Goal: Find specific page/section: Find specific page/section

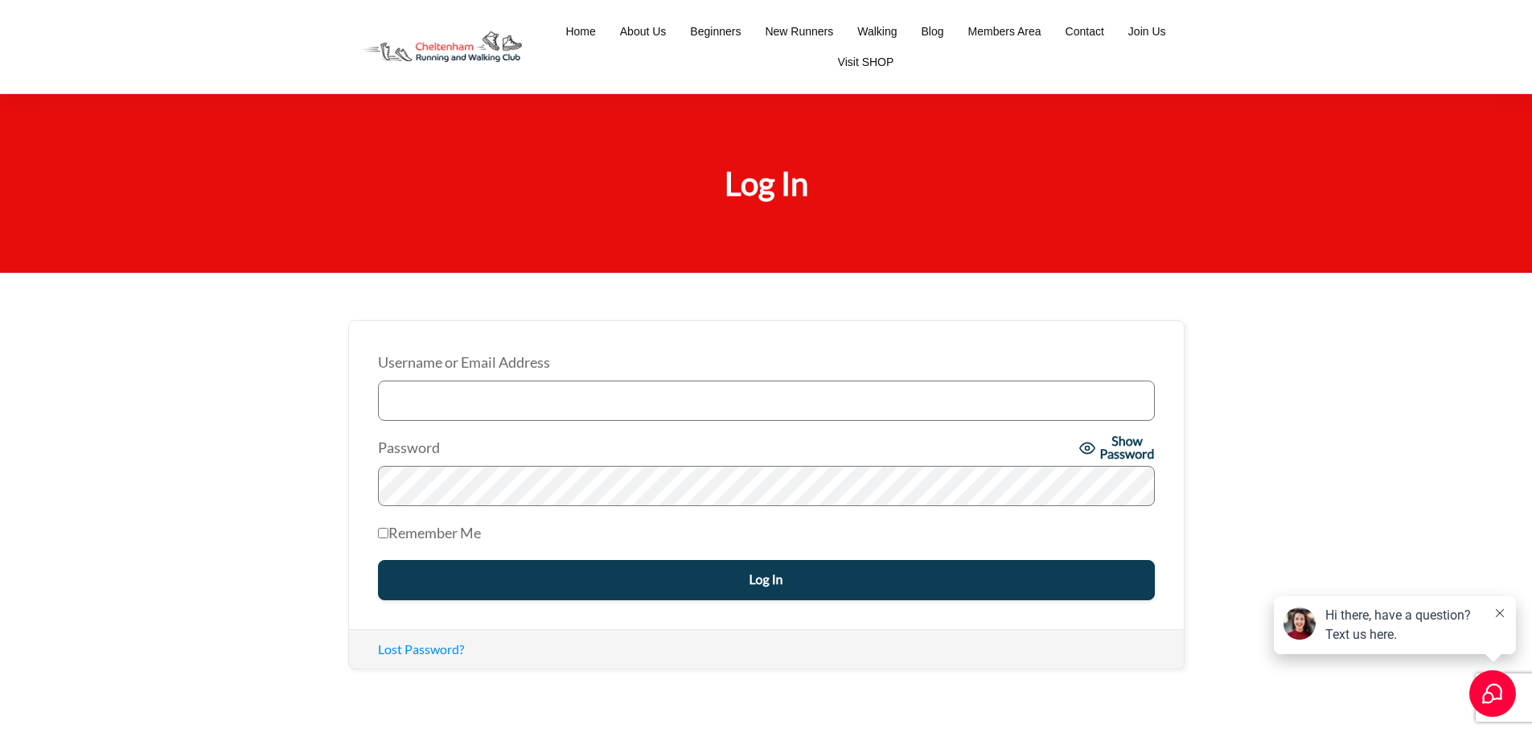
type input "splitter71@icloud.com"
click at [827, 578] on input "Log In" at bounding box center [766, 580] width 777 height 40
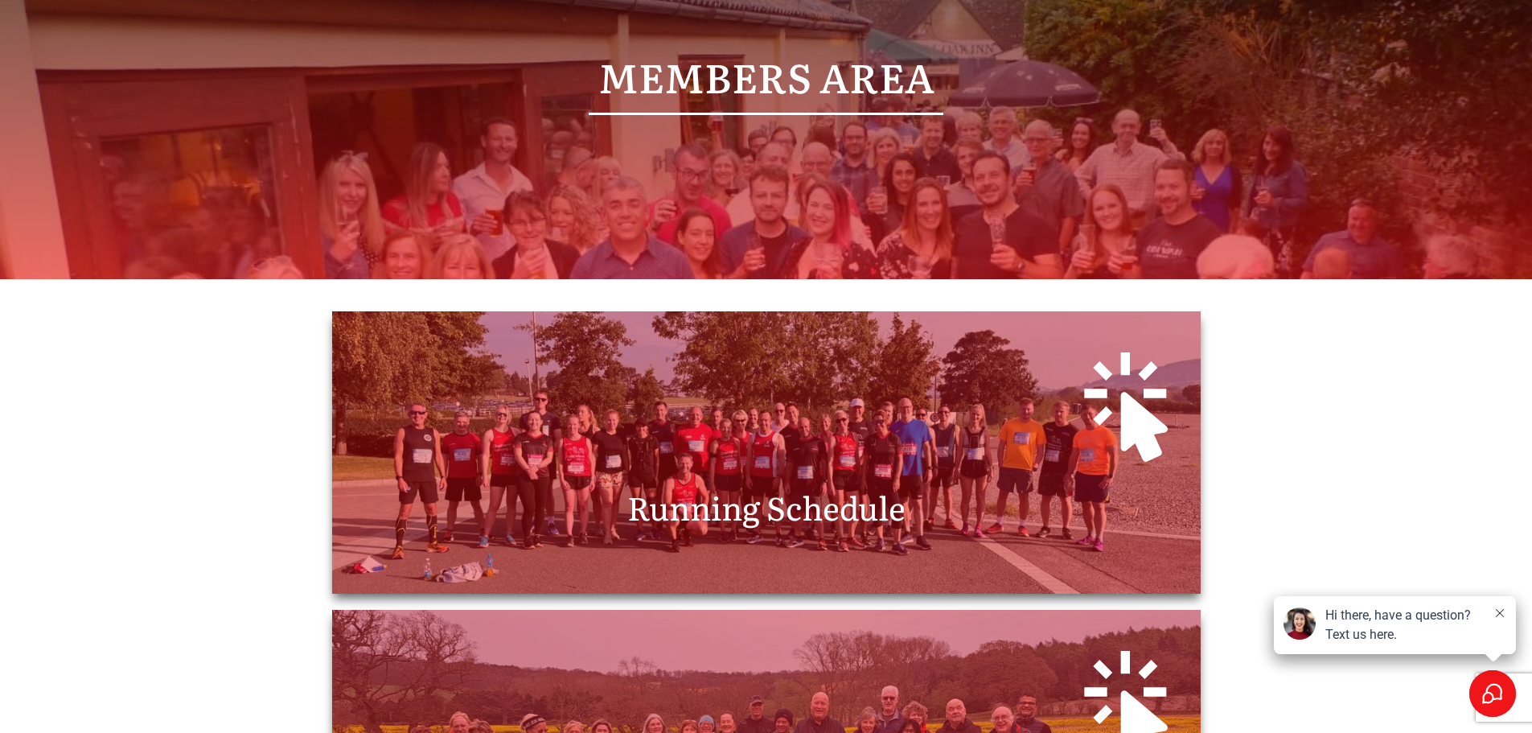
scroll to position [241, 0]
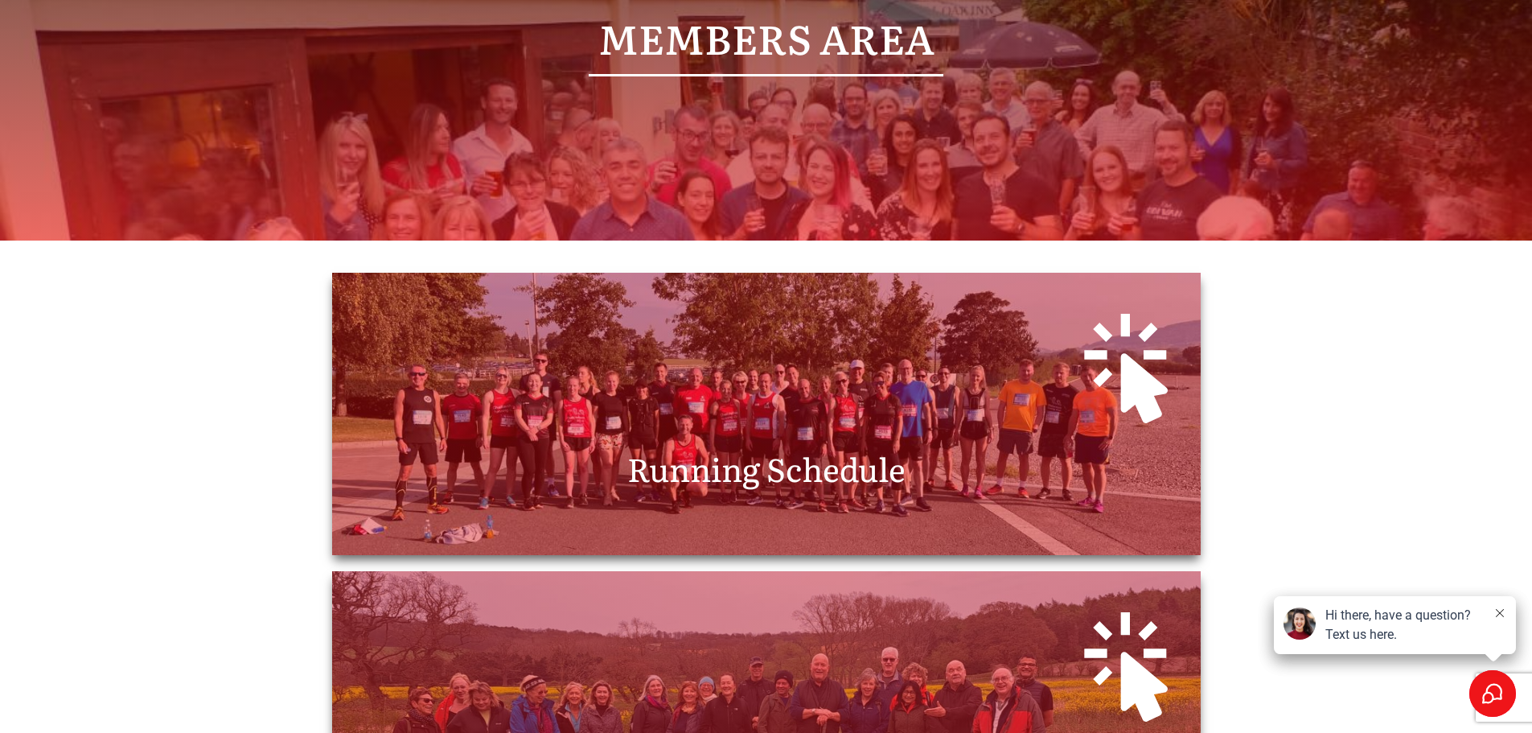
click at [780, 475] on span "Running Schedule" at bounding box center [766, 467] width 278 height 47
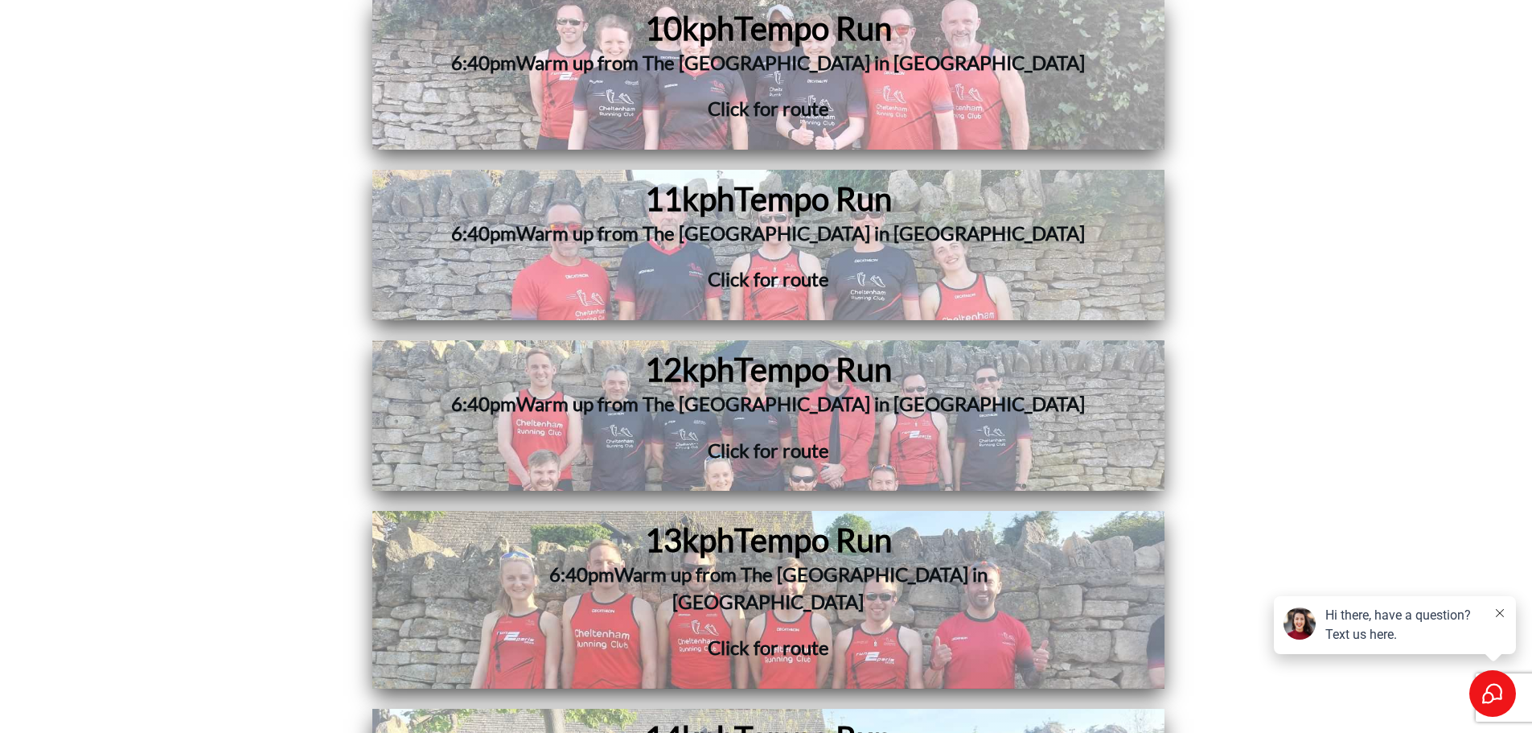
scroll to position [4907, 0]
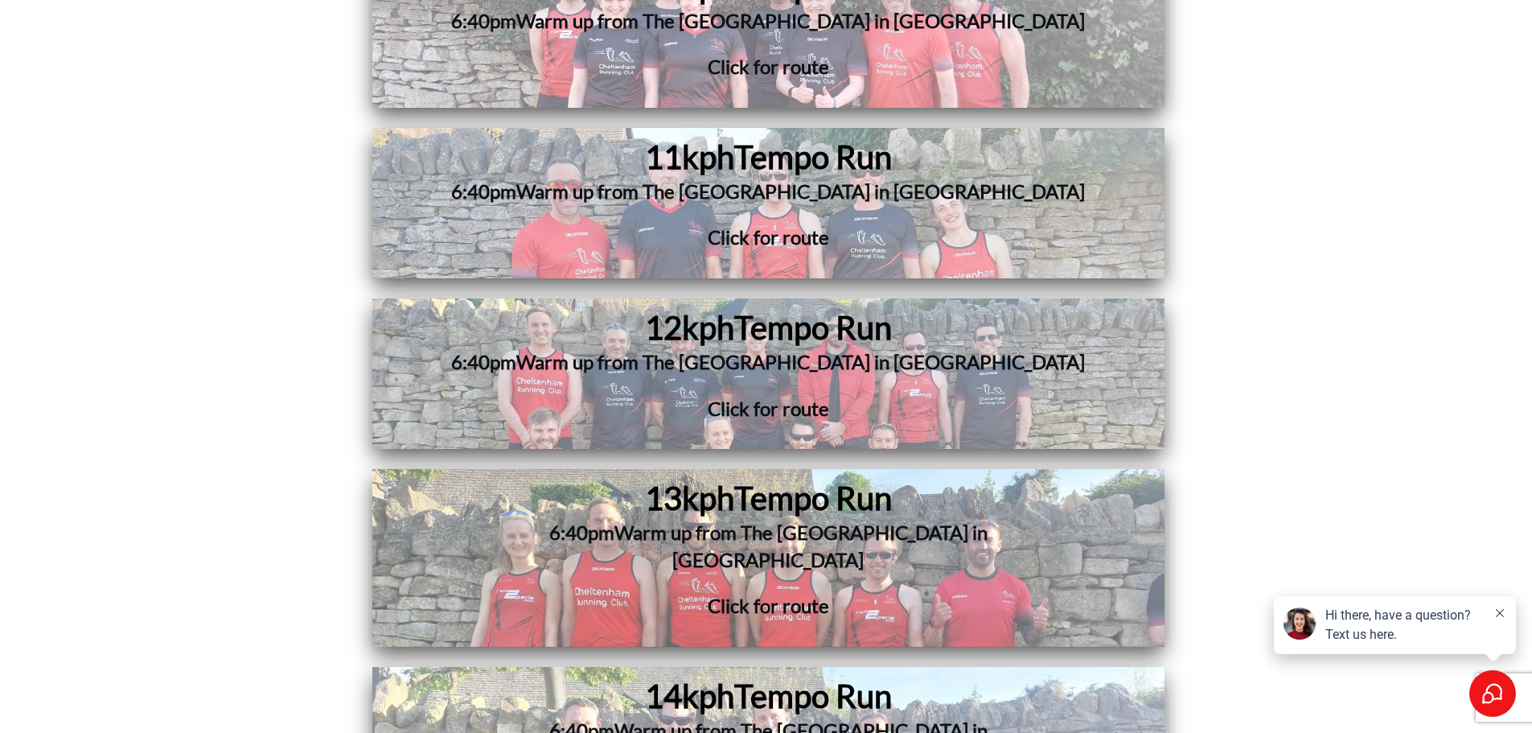
click at [765, 397] on span "Click for route" at bounding box center [768, 408] width 121 height 23
